Goal: Information Seeking & Learning: Understand process/instructions

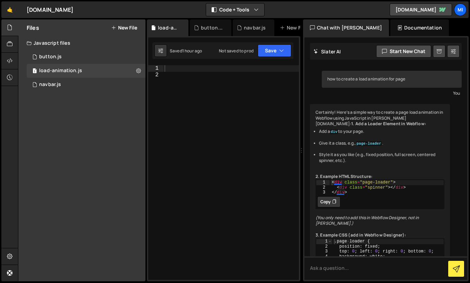
scroll to position [373, 0]
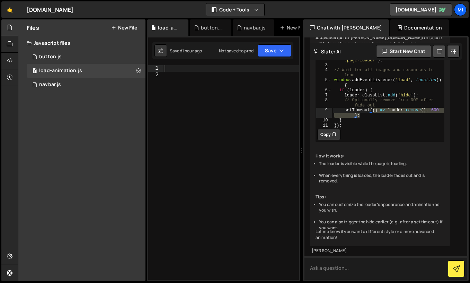
click at [359, 269] on textarea at bounding box center [385, 268] width 163 height 24
type textarea "how to add using relume component"
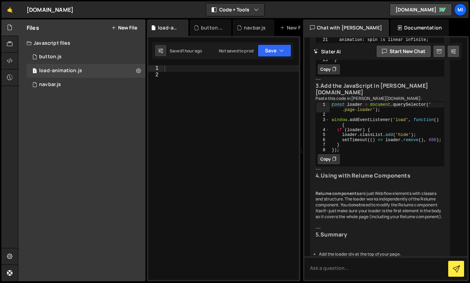
scroll to position [1125, 0]
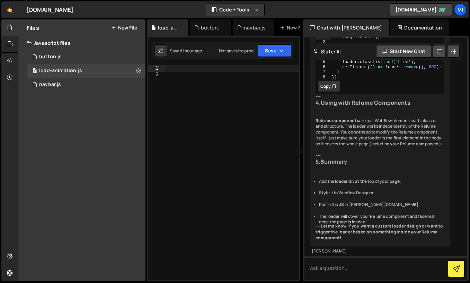
click at [243, 97] on div at bounding box center [231, 179] width 136 height 228
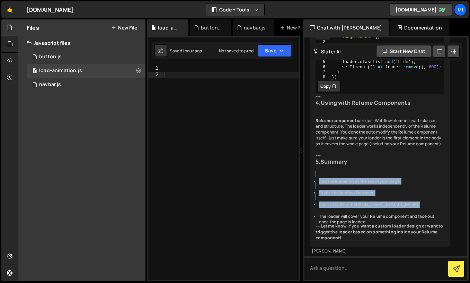
drag, startPoint x: 387, startPoint y: 152, endPoint x: 390, endPoint y: 184, distance: 32.7
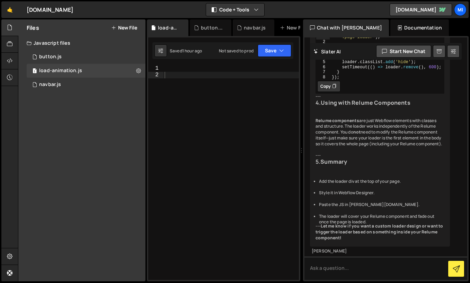
click at [267, 189] on div at bounding box center [231, 179] width 136 height 228
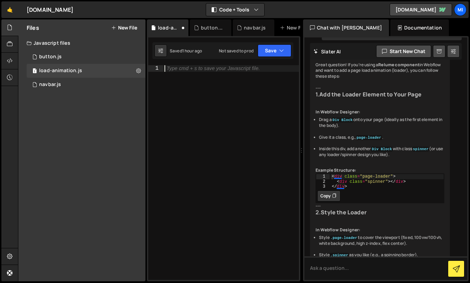
scroll to position [591, 0]
click at [340, 99] on strong "Add the Loader Element to Your Page" at bounding box center [370, 95] width 102 height 8
drag, startPoint x: 354, startPoint y: 151, endPoint x: 321, endPoint y: 94, distance: 65.3
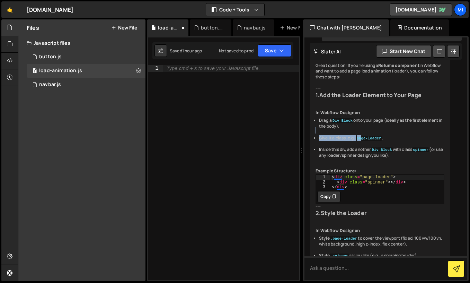
drag, startPoint x: 364, startPoint y: 164, endPoint x: 353, endPoint y: 157, distance: 12.7
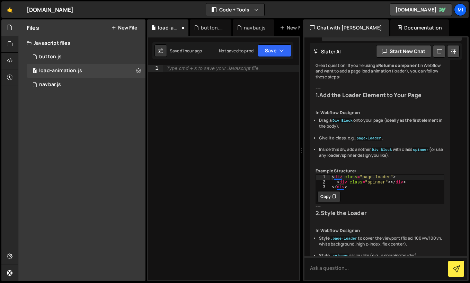
click at [358, 158] on li "Inside this div, add another Div Block with class spinner (or use any loader/sp…" at bounding box center [381, 152] width 125 height 12
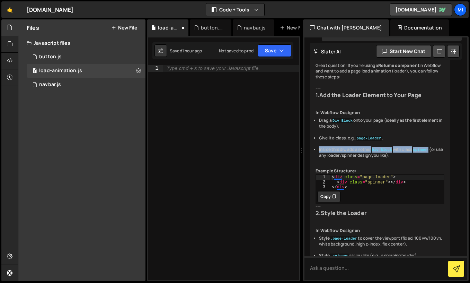
click at [358, 158] on li "Inside this div, add another Div Block with class spinner (or use any loader/sp…" at bounding box center [381, 152] width 125 height 12
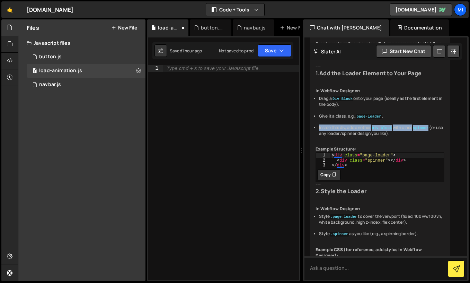
scroll to position [625, 0]
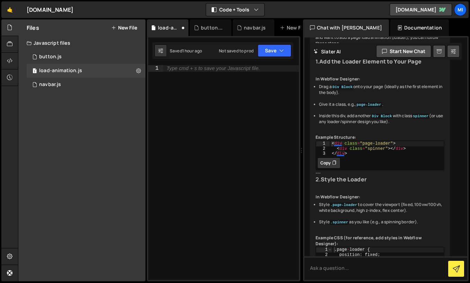
click at [358, 166] on div "< div class = "page-loader" > < div class = "spinner" > </ div > </ div >" at bounding box center [387, 153] width 114 height 25
type textarea "<div class="spinner"></div> </div>"
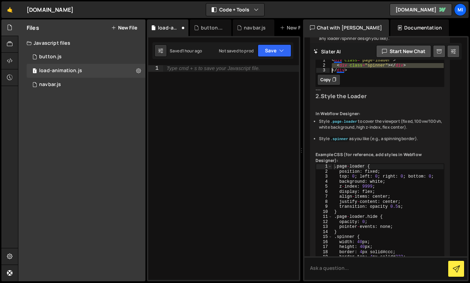
click at [358, 175] on ul "Drag a Div Block onto your page (ideally as the first element in the body). Giv…" at bounding box center [379, 263] width 129 height 524
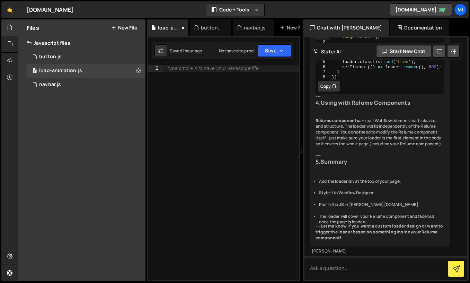
scroll to position [1125, 0]
click at [339, 270] on textarea at bounding box center [385, 268] width 163 height 24
paste textarea "https://www.relume.io/preview?cid=loaders/loader1"
type textarea "this is the loader [URL][DOMAIN_NAME]"
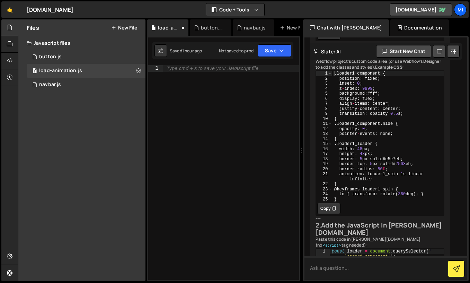
scroll to position [1361, 0]
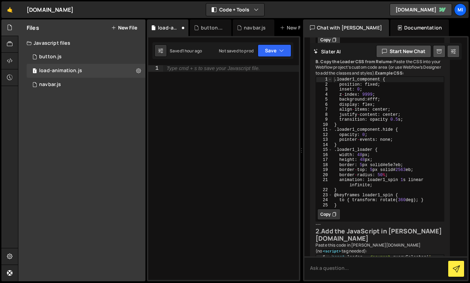
click at [379, 137] on div "Perfect! If you want to use [Relume Loader 1](https://www.relume.io/preview?cid…" at bounding box center [380, 197] width 140 height 515
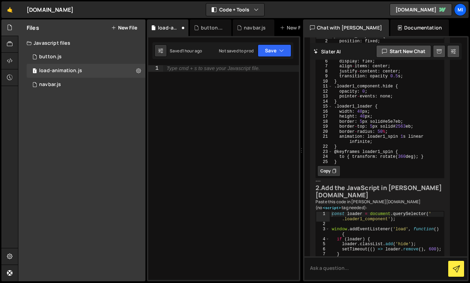
scroll to position [1405, 0]
click at [381, 189] on div "Perfect! If you want to use [Relume Loader 1](https://www.relume.io/preview?cid…" at bounding box center [380, 154] width 140 height 515
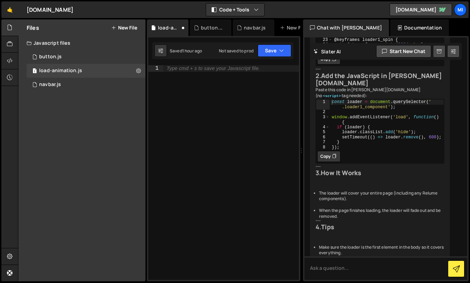
scroll to position [1515, 0]
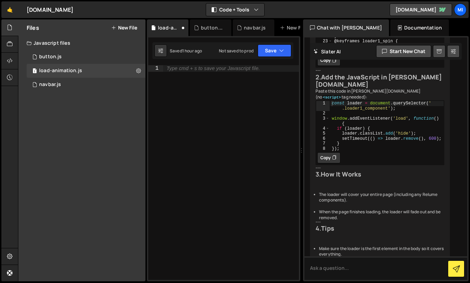
drag, startPoint x: 382, startPoint y: 142, endPoint x: 353, endPoint y: 134, distance: 29.4
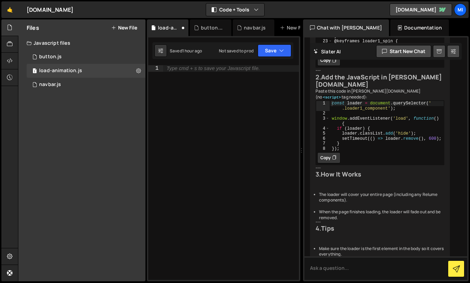
drag, startPoint x: 346, startPoint y: 131, endPoint x: 398, endPoint y: 132, distance: 52.0
type textarea "align-items: center;"
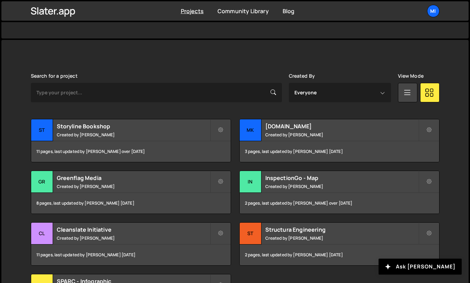
scroll to position [155, 0]
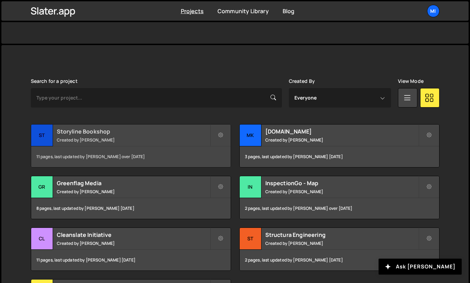
click at [128, 148] on div "11 pages, last updated by [PERSON_NAME] over [DATE]" at bounding box center [130, 156] width 199 height 21
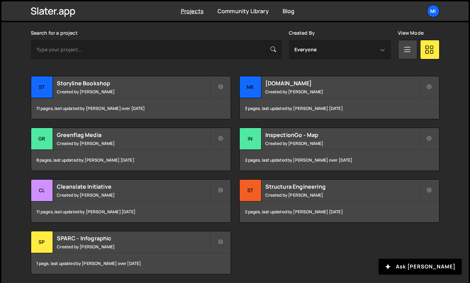
scroll to position [204, 0]
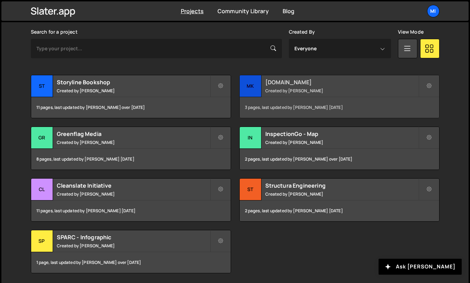
click at [276, 94] on div "[DOMAIN_NAME] Created by [PERSON_NAME]" at bounding box center [339, 85] width 199 height 21
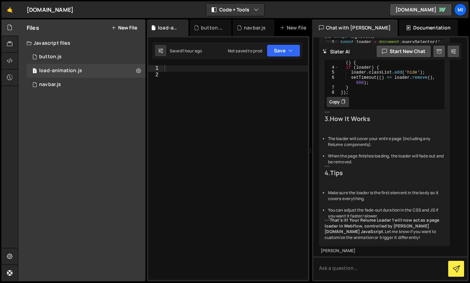
scroll to position [1818, 0]
click at [397, 162] on ul "The loader will cover your entire page (including any Relume components). When …" at bounding box center [384, 177] width 120 height 83
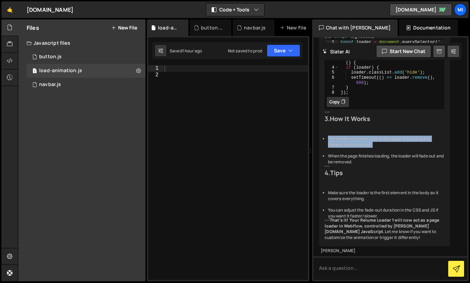
scroll to position [1872, 0]
drag, startPoint x: 353, startPoint y: 175, endPoint x: 357, endPoint y: 175, distance: 4.2
click at [354, 190] on li "Make sure the loader is the first element in the body so it covers everything." at bounding box center [386, 196] width 117 height 12
